Goal: Task Accomplishment & Management: Manage account settings

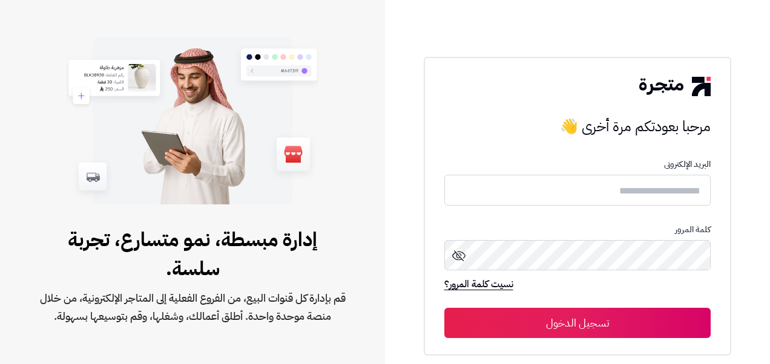
click at [641, 191] on input "text" at bounding box center [577, 190] width 267 height 31
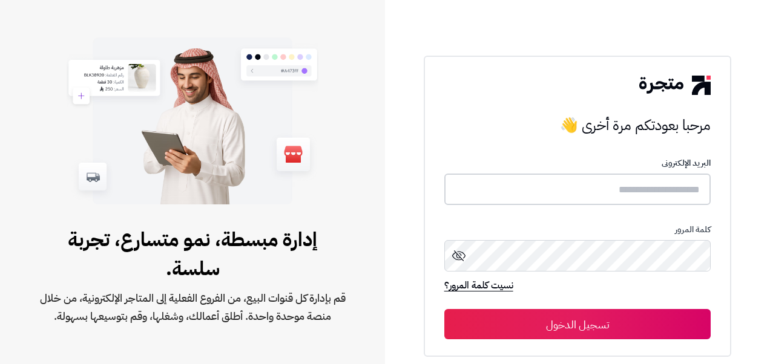
click at [638, 199] on input "text" at bounding box center [577, 190] width 267 height 32
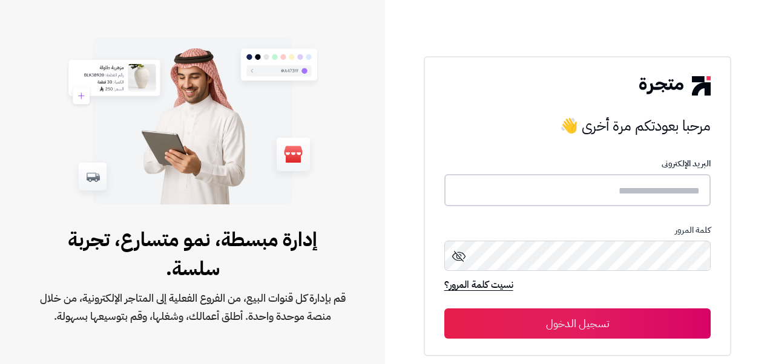
click at [638, 199] on input "text" at bounding box center [577, 190] width 267 height 32
click at [649, 194] on input "text" at bounding box center [577, 190] width 267 height 32
type input "*"
type input "**********"
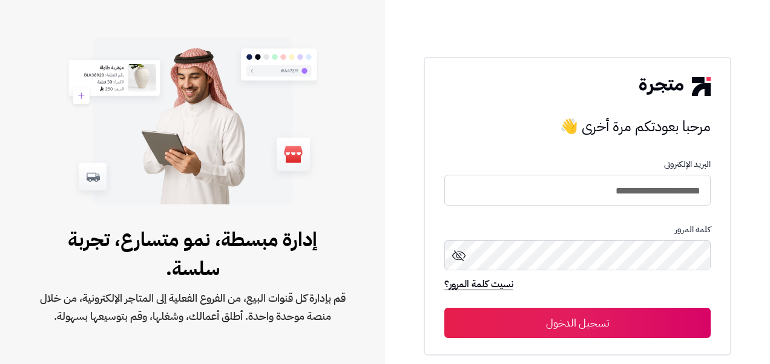
click at [540, 322] on button "تسجيل الدخول" at bounding box center [577, 323] width 267 height 30
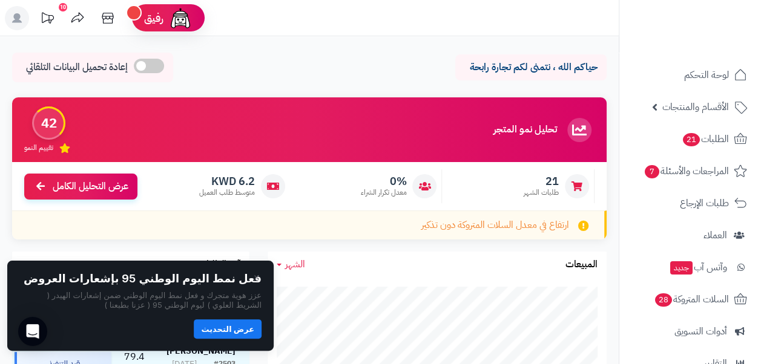
click at [382, 17] on header "رفيق ! 10 الطلبات معالجة مكتمل إرجاع المنتجات العملاء المتواجدون الان 4778 عملا…" at bounding box center [380, 18] width 761 height 36
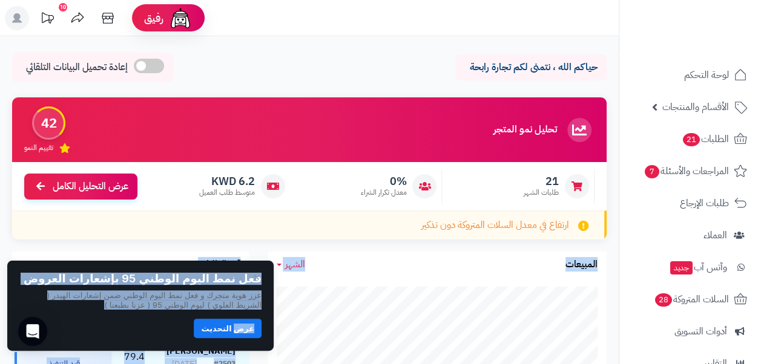
drag, startPoint x: 324, startPoint y: 223, endPoint x: 238, endPoint y: 324, distance: 133.6
click at [238, 324] on body "رفيق ! 10 الطلبات معالجة مكتمل إرجاع المنتجات العملاء المتواجدون الان 4778 عملا…" at bounding box center [380, 182] width 761 height 364
click at [238, 324] on button "عرض التحديث" at bounding box center [228, 328] width 68 height 19
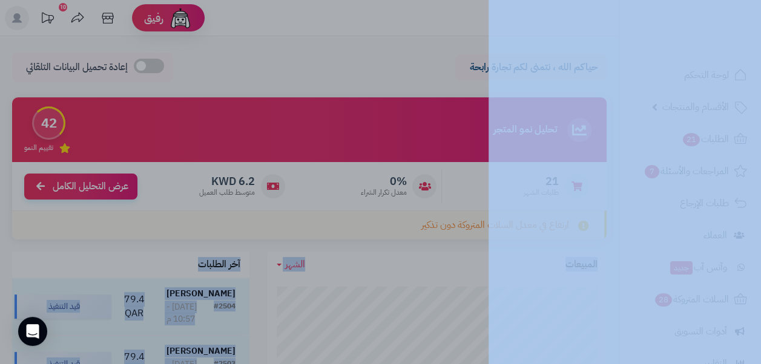
click at [420, 206] on div at bounding box center [380, 182] width 761 height 364
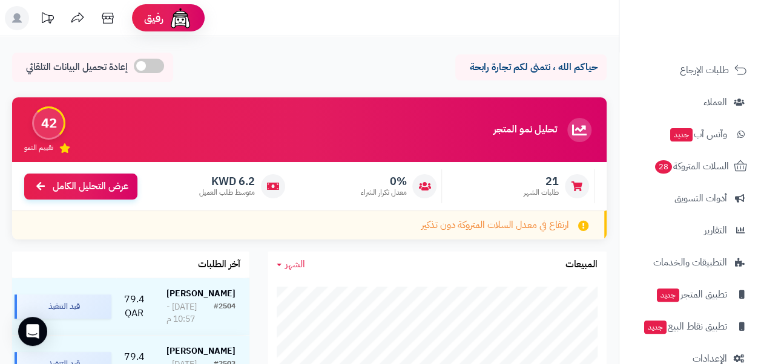
scroll to position [157, 0]
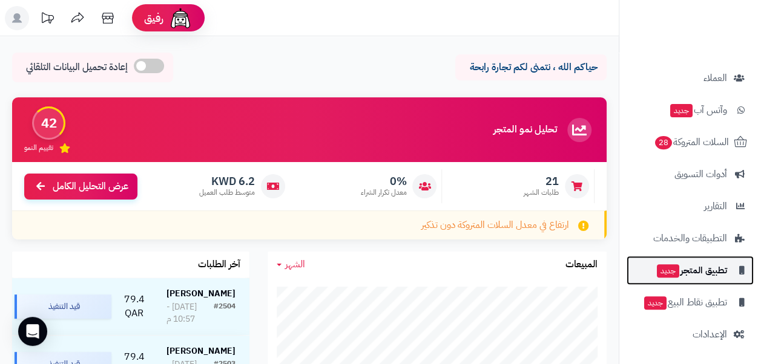
click at [711, 274] on span "تطبيق المتجر جديد" at bounding box center [691, 270] width 71 height 17
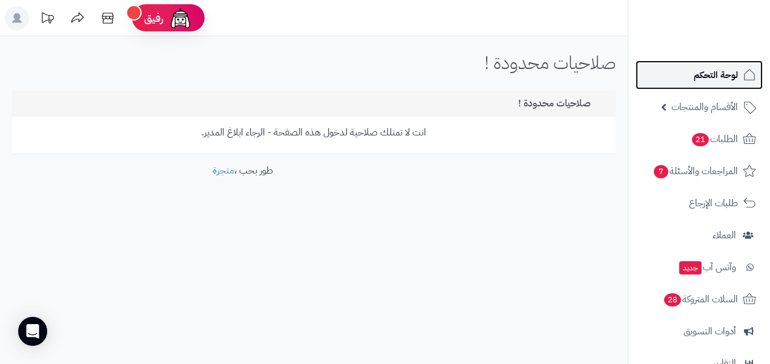
click at [726, 68] on span "لوحة التحكم" at bounding box center [716, 75] width 44 height 17
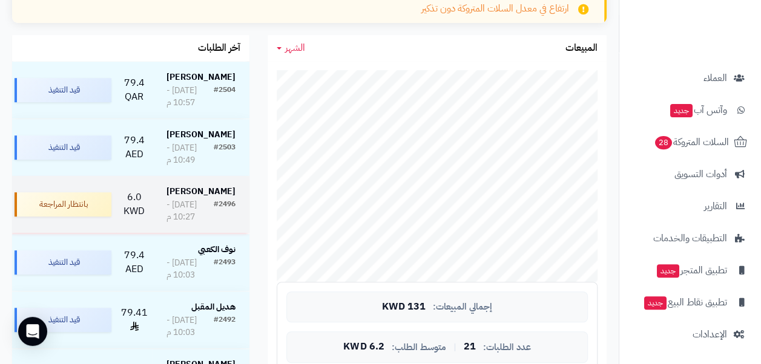
scroll to position [217, 0]
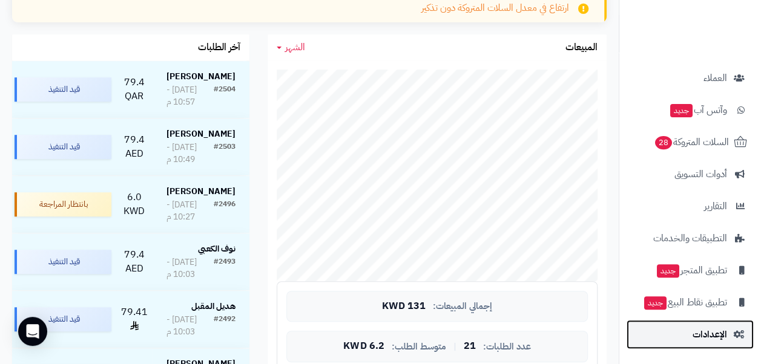
click at [716, 340] on span "الإعدادات" at bounding box center [710, 334] width 35 height 17
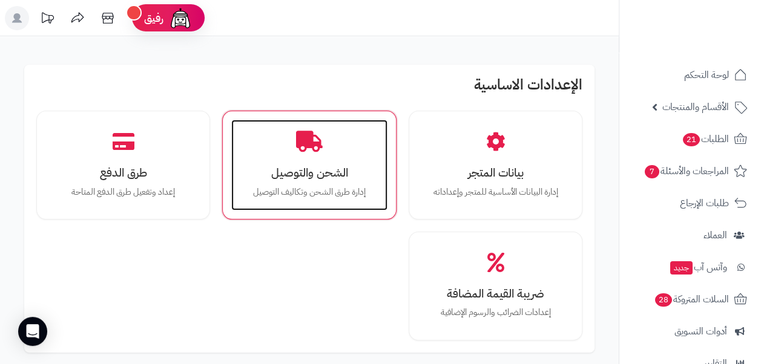
click at [324, 176] on h3 "الشحن والتوصيل" at bounding box center [308, 172] width 131 height 13
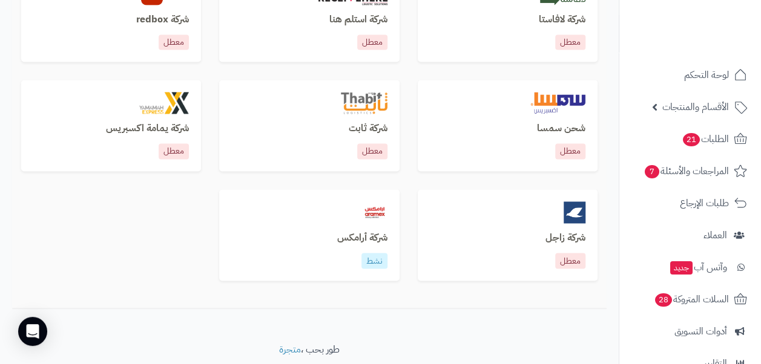
scroll to position [884, 0]
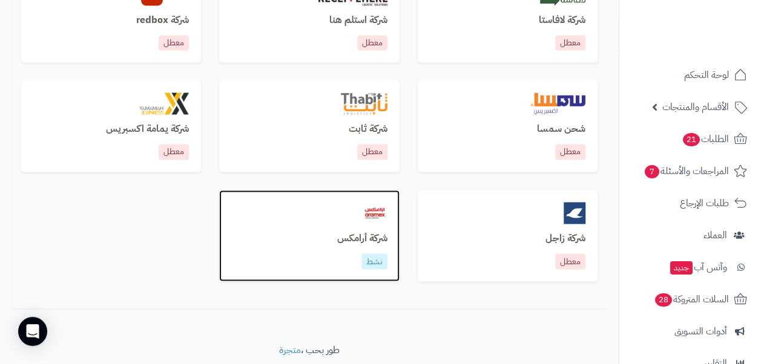
click at [372, 231] on div "شركة أرامكس نشط" at bounding box center [309, 235] width 180 height 91
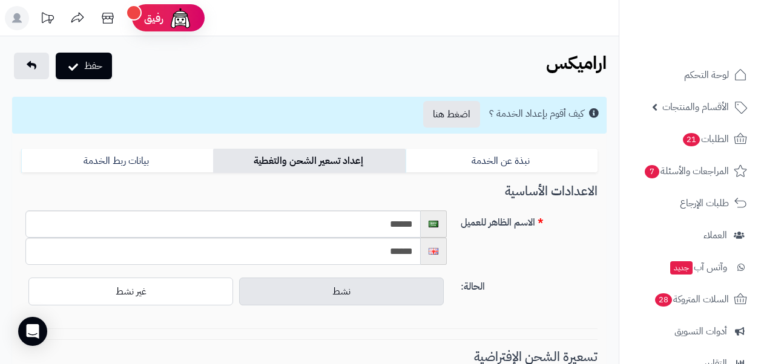
select select "****"
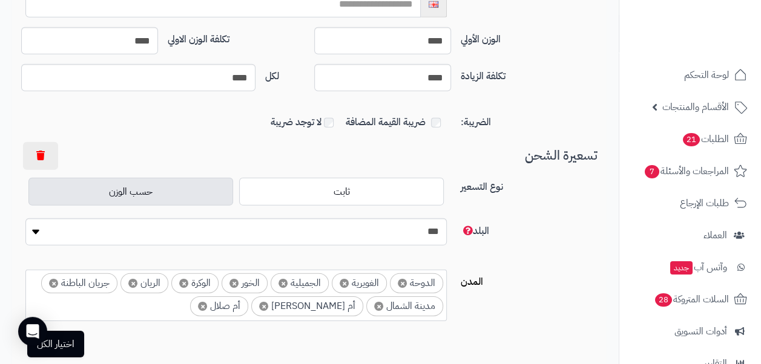
scroll to position [1713, 0]
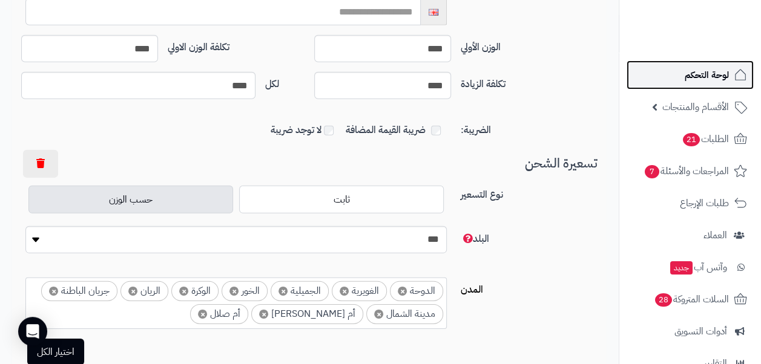
click at [694, 69] on span "لوحة التحكم" at bounding box center [707, 75] width 44 height 17
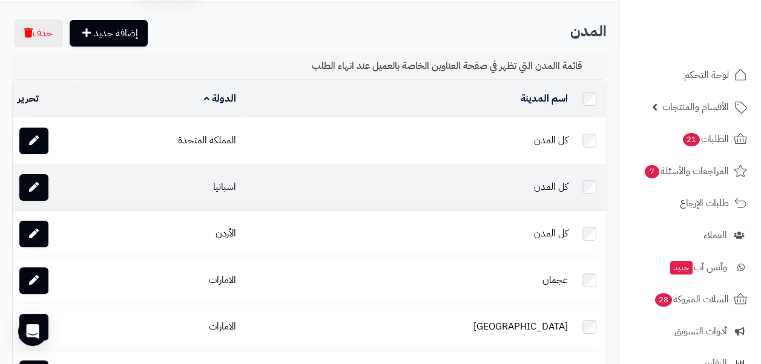
scroll to position [33, 0]
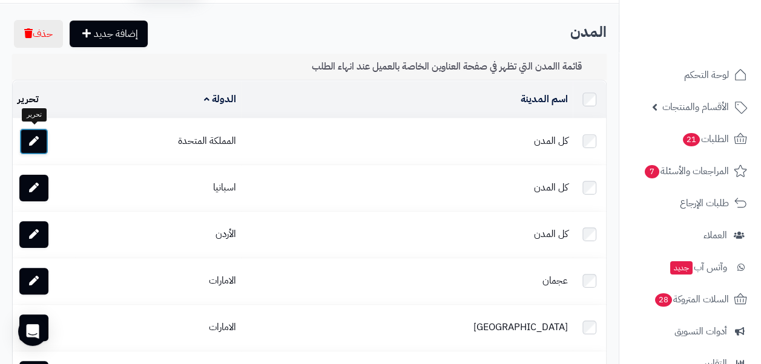
click at [45, 142] on link at bounding box center [33, 141] width 29 height 27
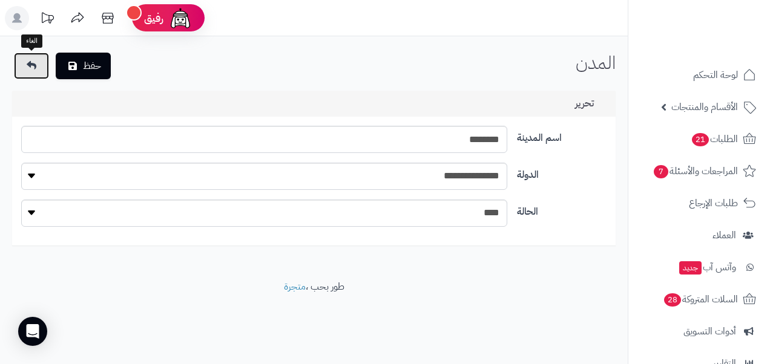
click at [39, 70] on link at bounding box center [31, 66] width 35 height 27
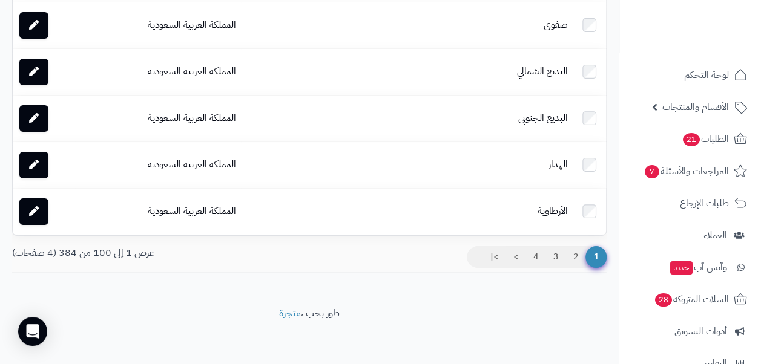
scroll to position [4598, 0]
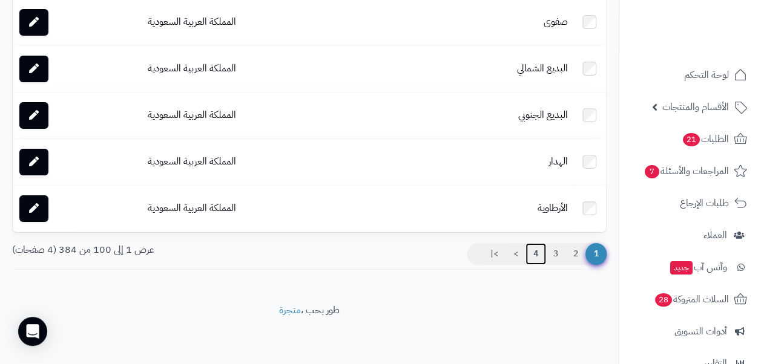
click at [537, 255] on link "4" at bounding box center [535, 254] width 21 height 22
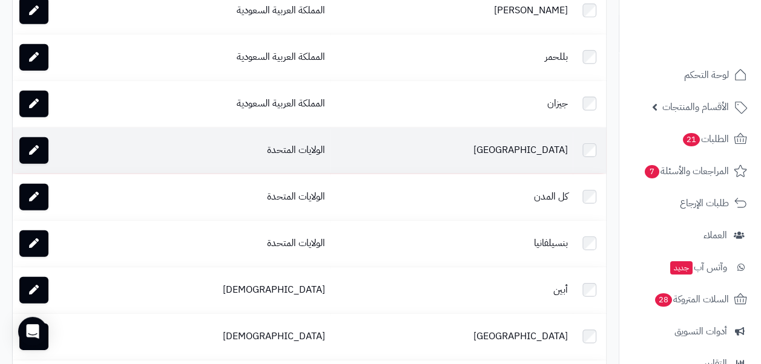
scroll to position [1654, 0]
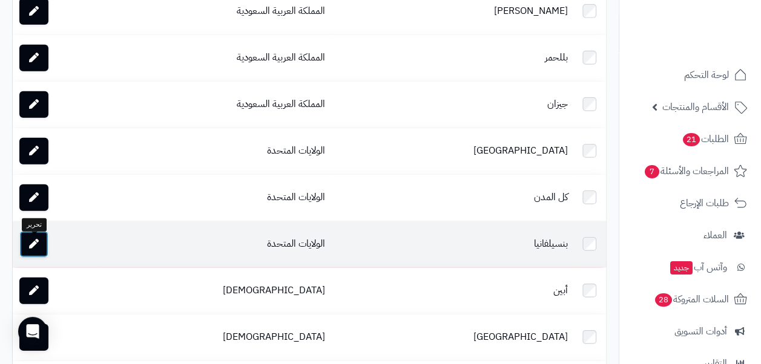
click at [36, 245] on icon at bounding box center [34, 244] width 10 height 10
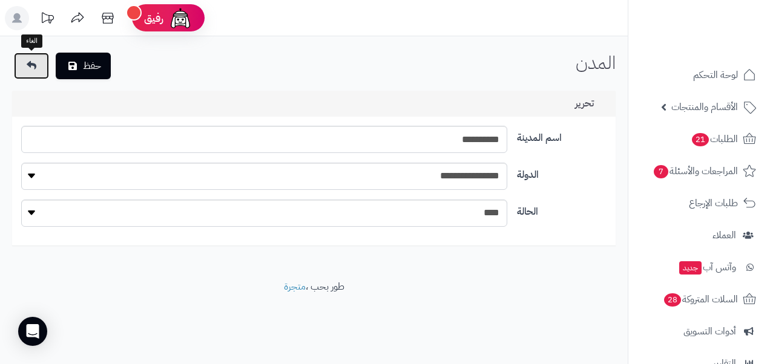
click at [19, 64] on link at bounding box center [31, 66] width 35 height 27
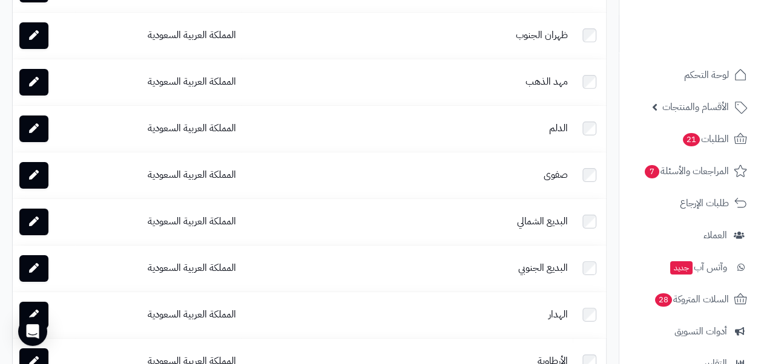
scroll to position [4598, 0]
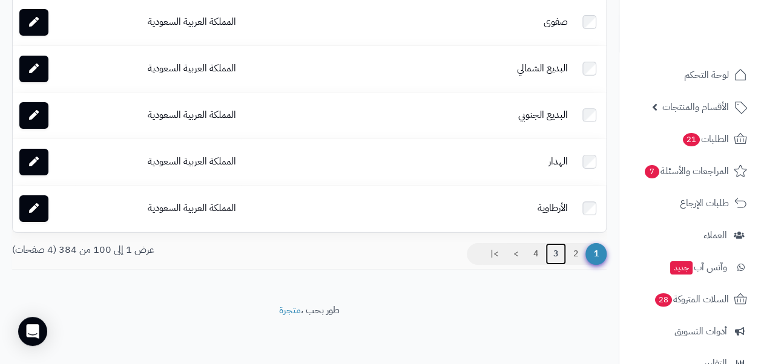
click at [552, 255] on link "3" at bounding box center [555, 254] width 21 height 22
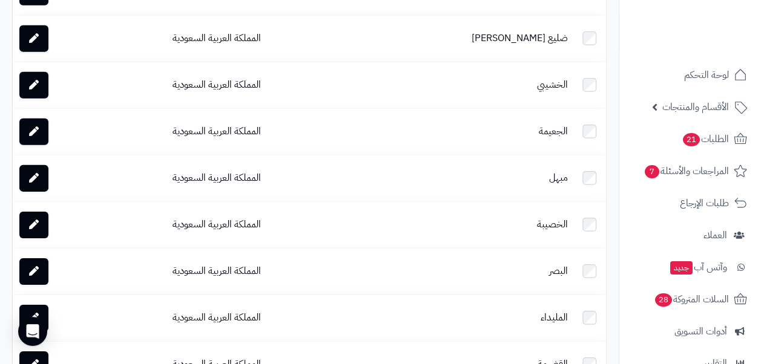
scroll to position [4598, 0]
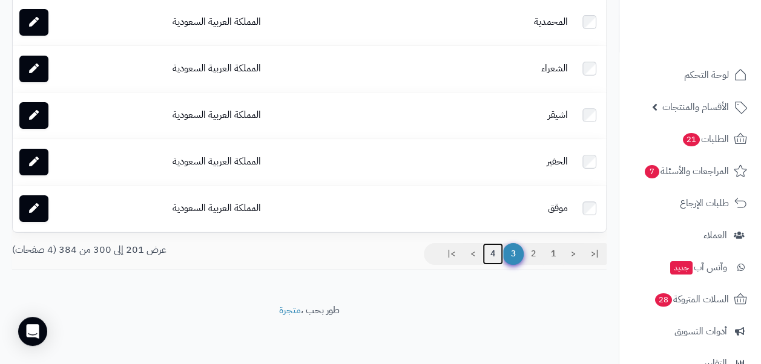
click at [493, 253] on link "4" at bounding box center [492, 254] width 21 height 22
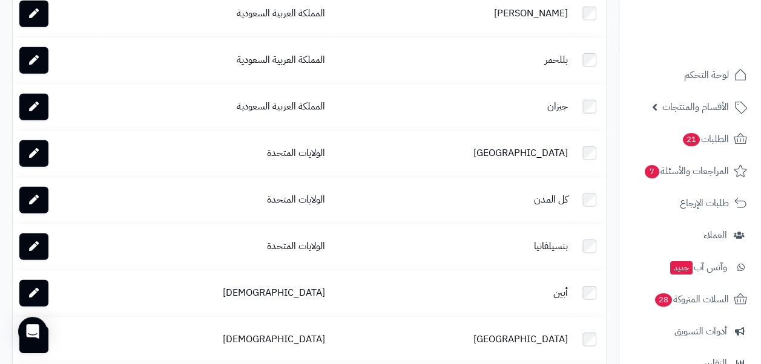
scroll to position [1651, 0]
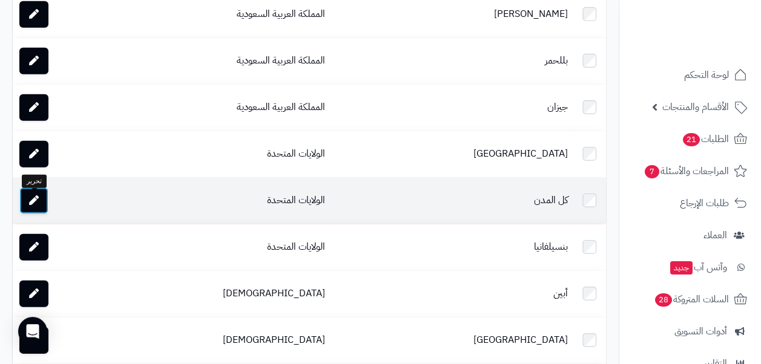
click at [37, 205] on icon at bounding box center [34, 201] width 10 height 10
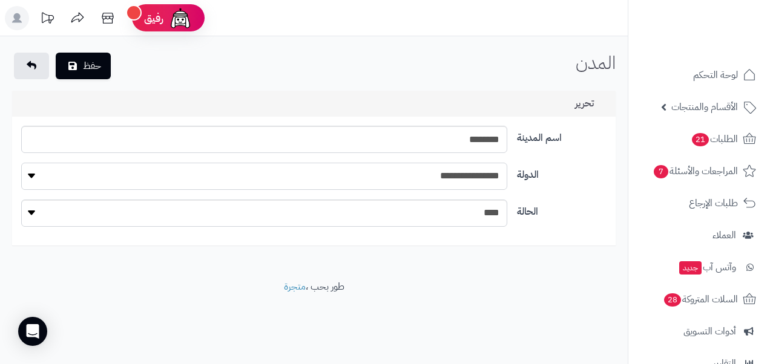
click at [26, 172] on select "**********" at bounding box center [264, 176] width 486 height 27
click at [46, 214] on select "**** ****" at bounding box center [264, 213] width 486 height 27
click at [104, 68] on button "حفظ" at bounding box center [83, 65] width 55 height 27
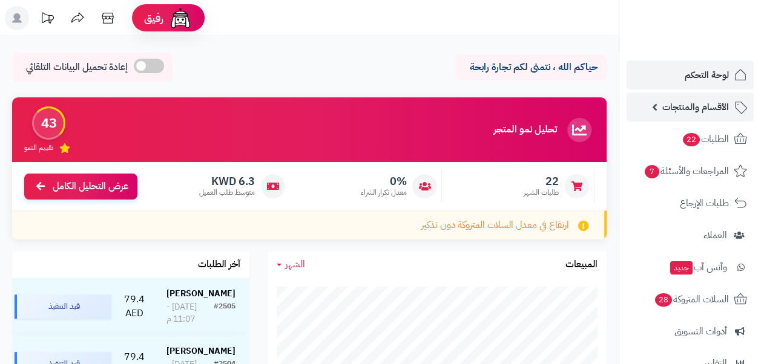
click at [699, 96] on link "الأقسام والمنتجات" at bounding box center [690, 107] width 127 height 29
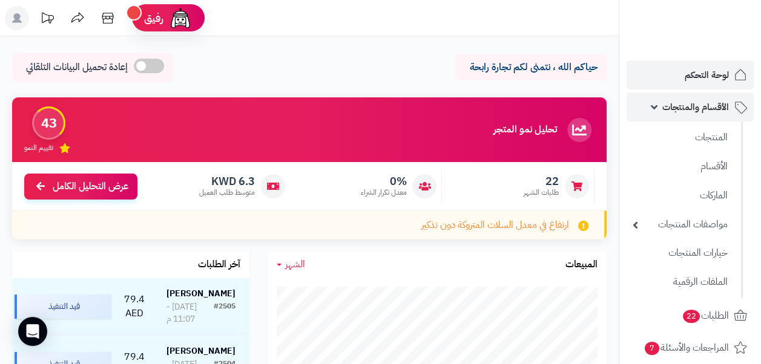
click at [699, 96] on link "الأقسام والمنتجات" at bounding box center [690, 107] width 127 height 29
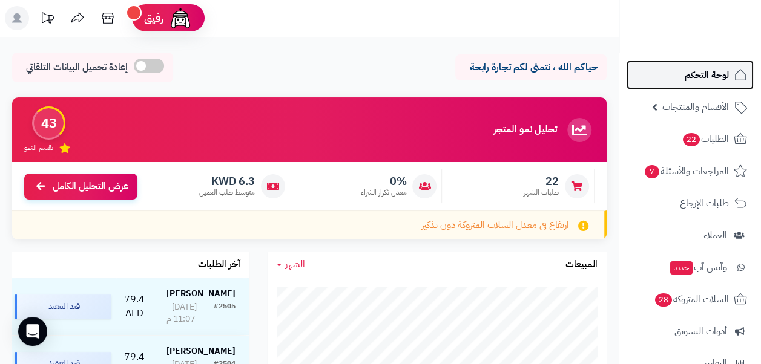
click at [706, 73] on span "لوحة التحكم" at bounding box center [707, 75] width 44 height 17
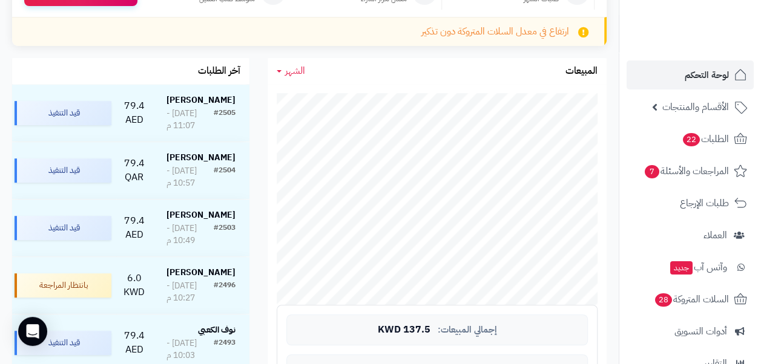
scroll to position [193, 0]
